Goal: Find specific page/section: Find specific page/section

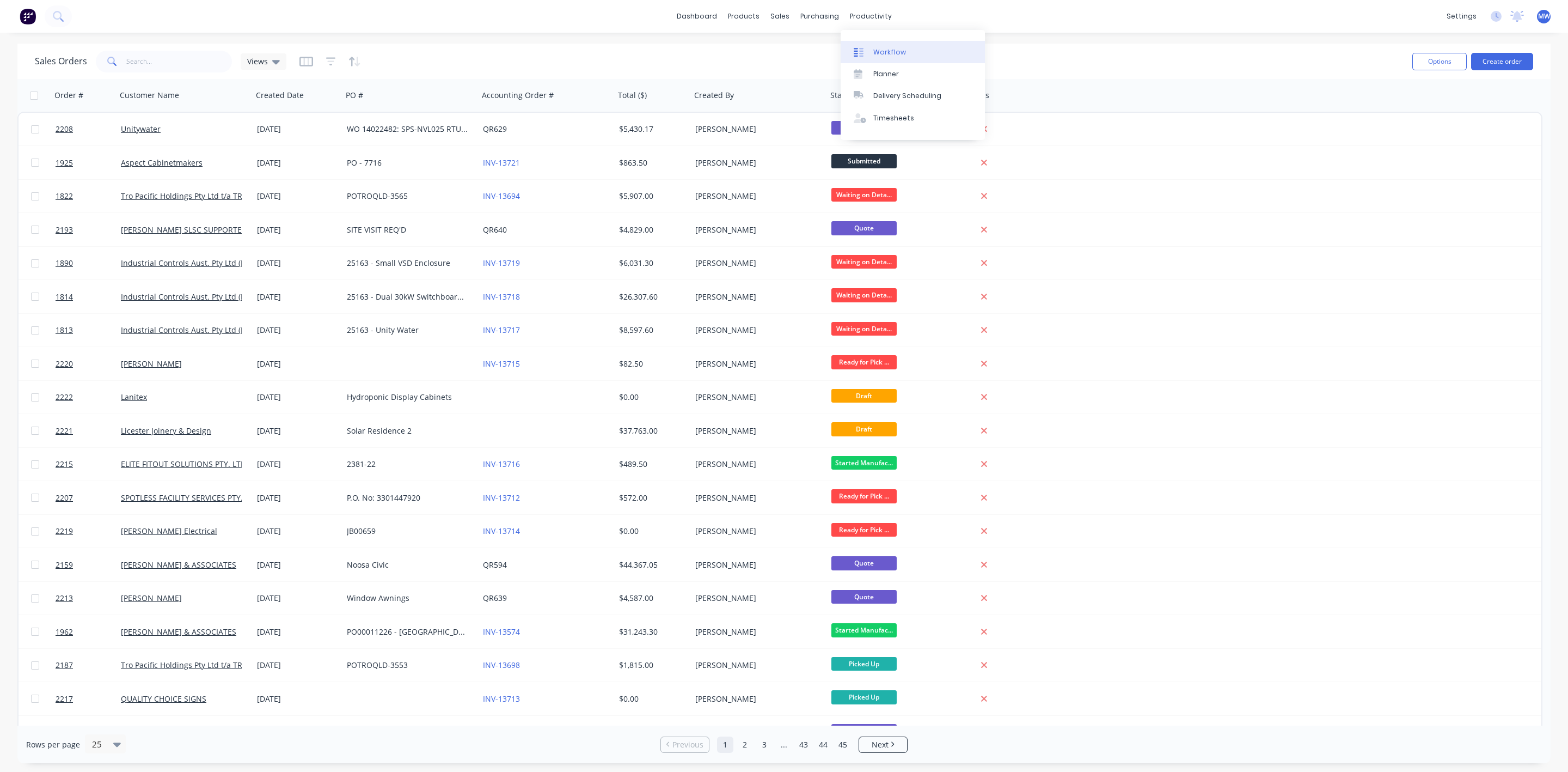
click at [883, 53] on div "Workflow" at bounding box center [890, 52] width 33 height 10
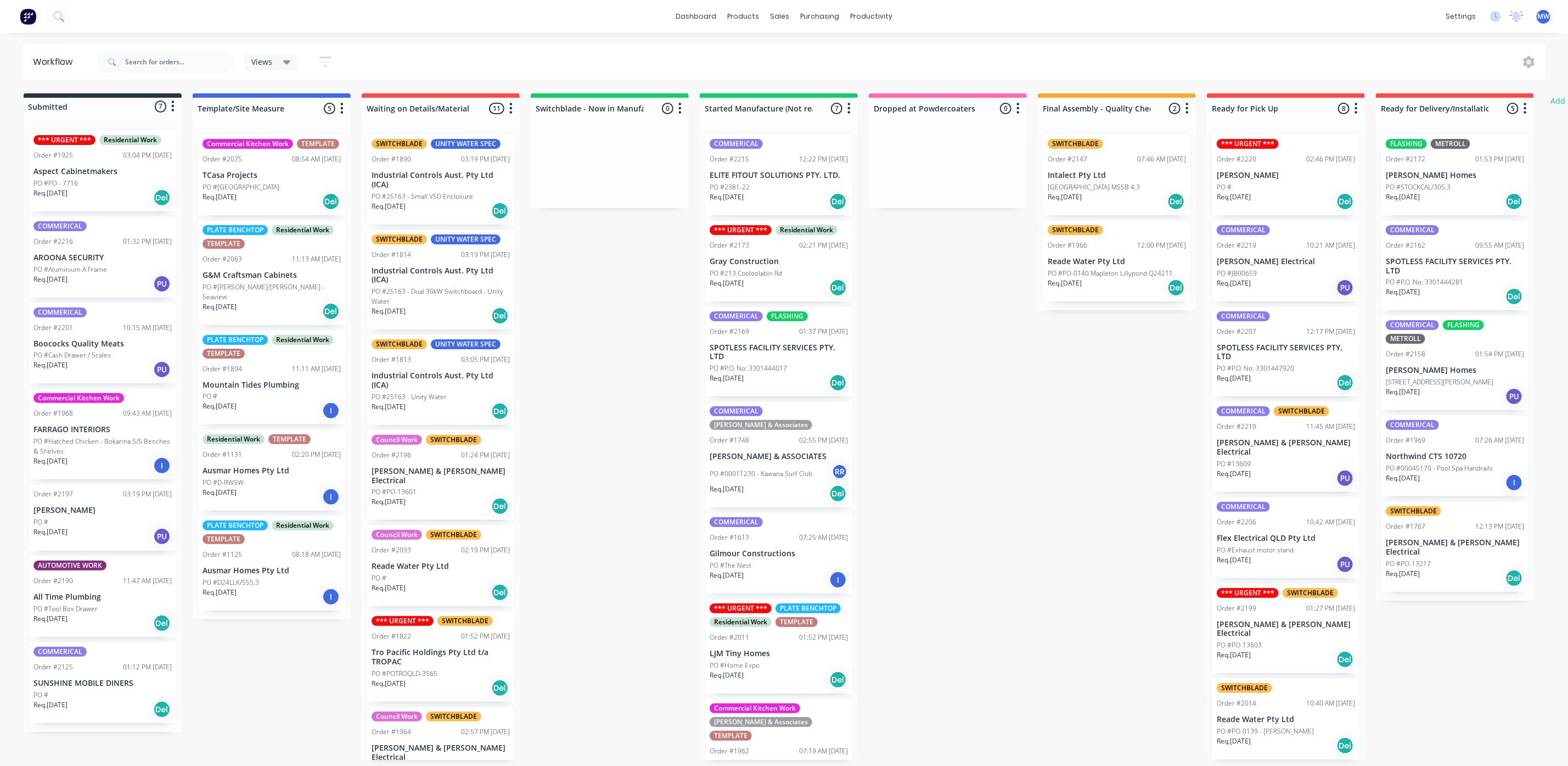
drag, startPoint x: 607, startPoint y: 254, endPoint x: 456, endPoint y: 21, distance: 277.7
click at [607, 255] on div "Submitted 7 Status colour #273444 hex #273444 Save Cancel Summaries Total order…" at bounding box center [907, 427] width 1830 height 666
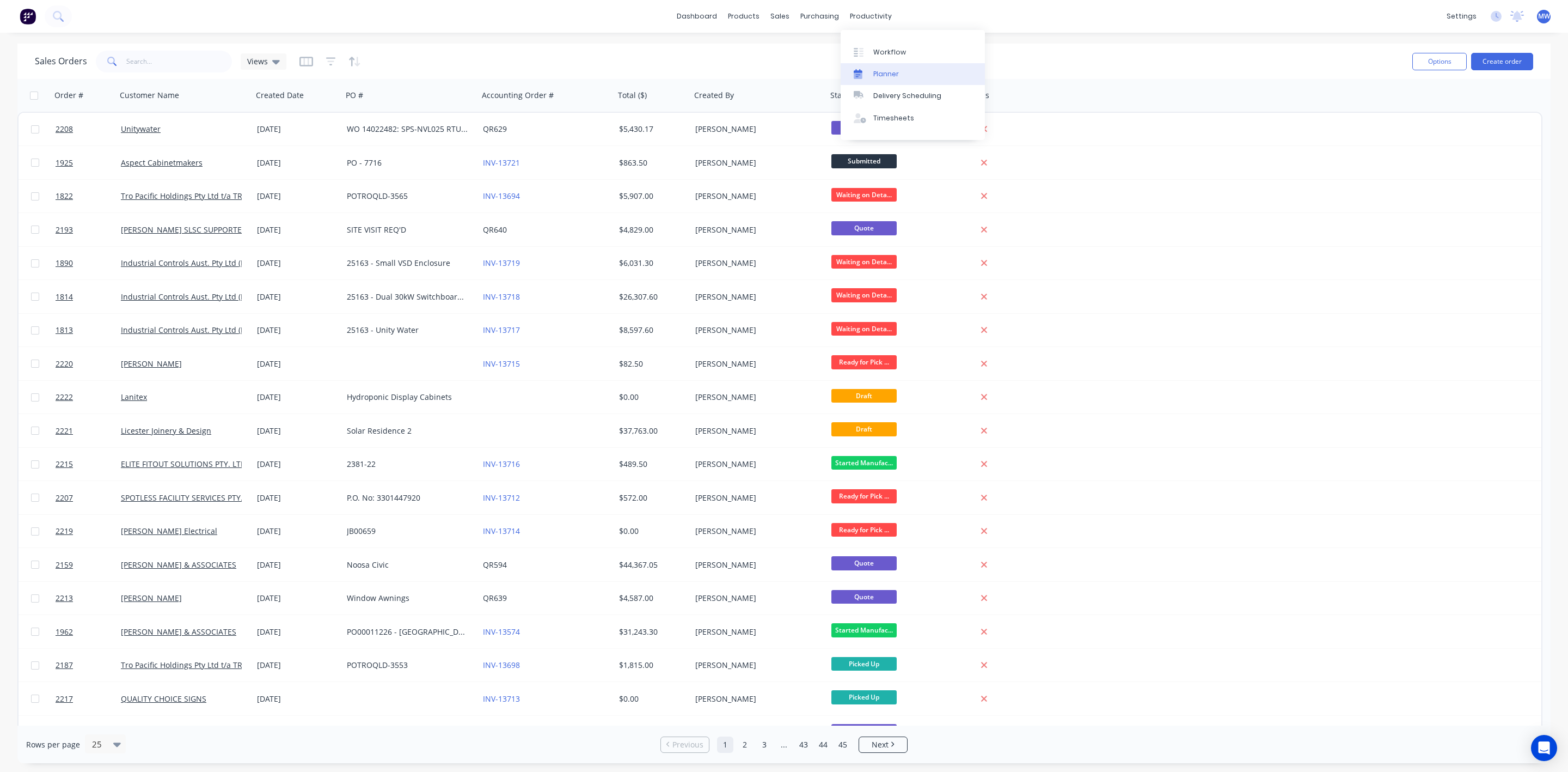
click at [886, 69] on div "Planner" at bounding box center [886, 74] width 26 height 10
click at [812, 48] on div "Sales Orders" at bounding box center [820, 52] width 45 height 10
